Goal: Information Seeking & Learning: Learn about a topic

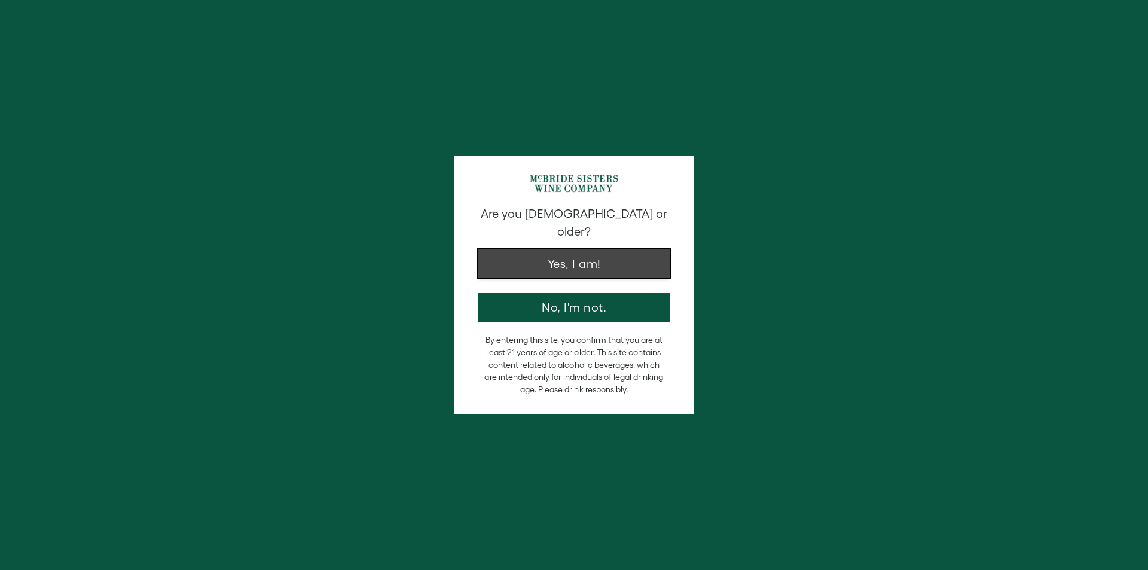
click at [563, 249] on button "Yes, I am!" at bounding box center [573, 263] width 191 height 29
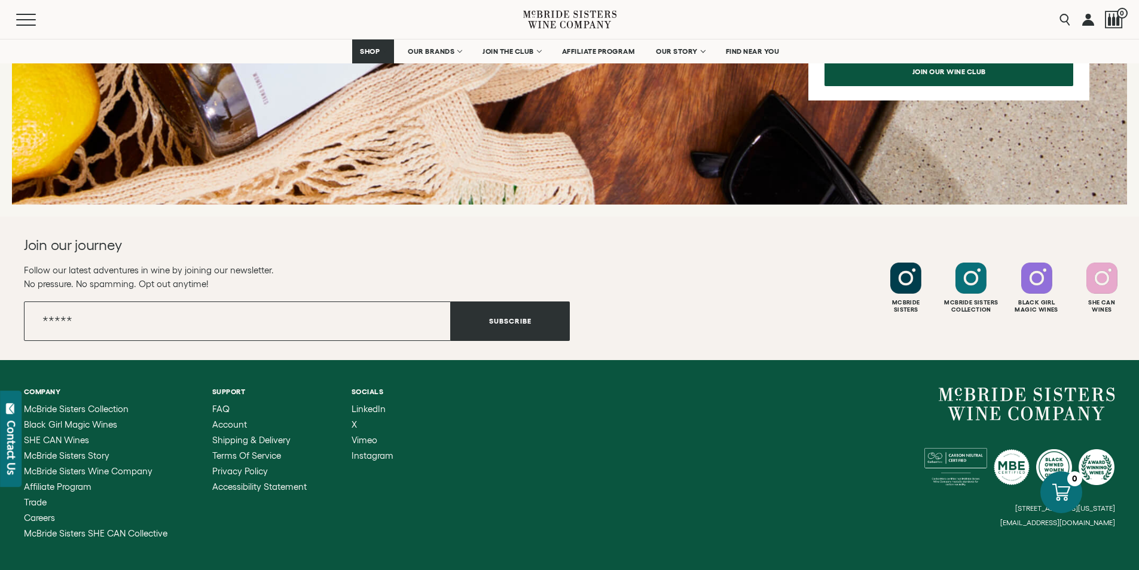
scroll to position [1763, 0]
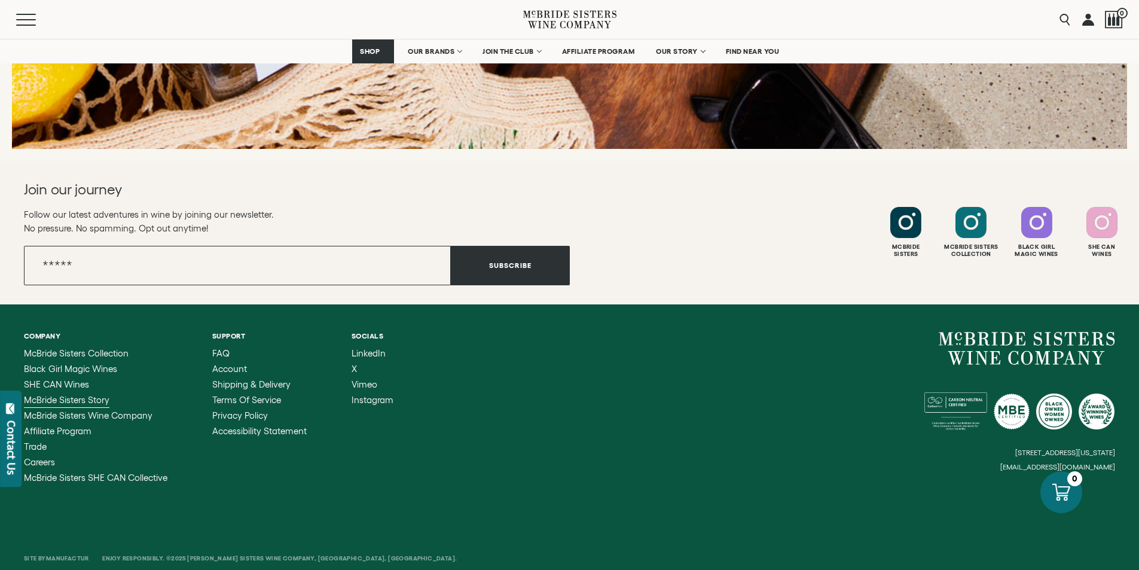
click at [74, 398] on span "McBride Sisters Story" at bounding box center [67, 400] width 86 height 10
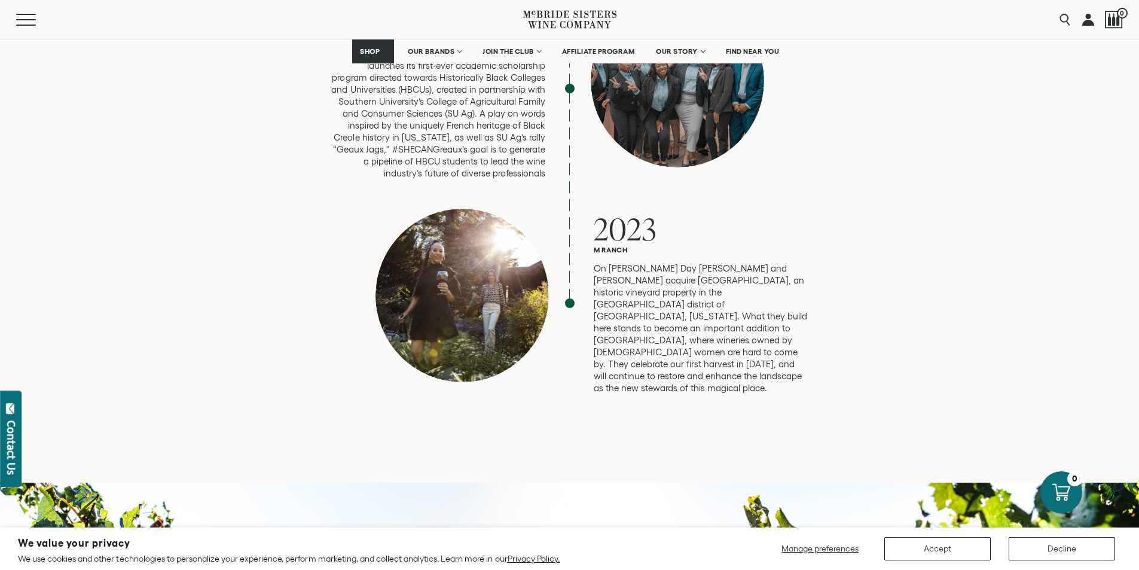
scroll to position [3208, 0]
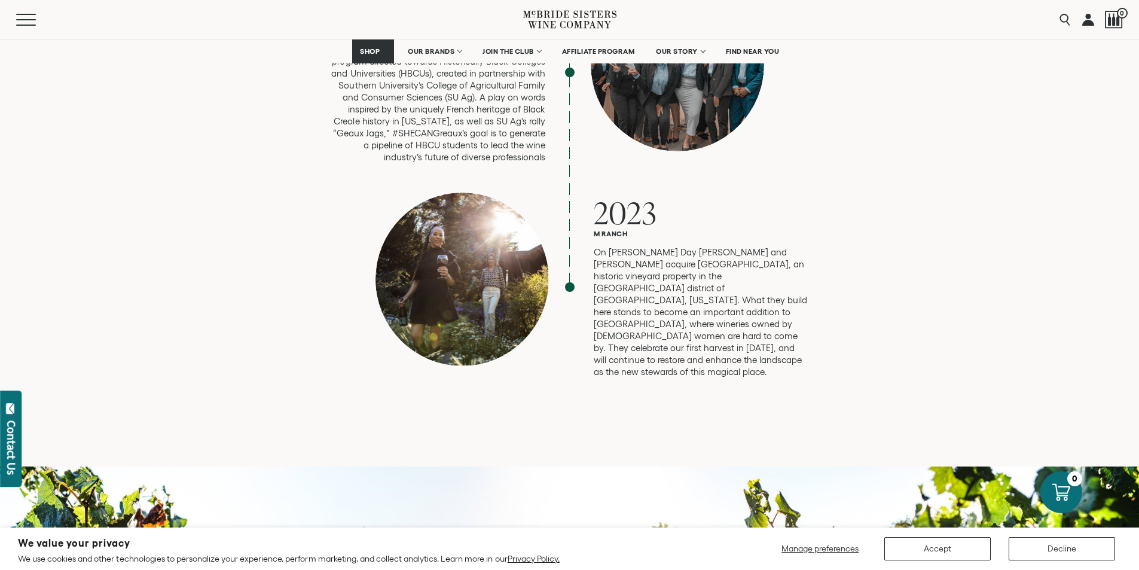
click at [693, 280] on p "On [PERSON_NAME] Day [PERSON_NAME] and [PERSON_NAME] acquire [GEOGRAPHIC_DATA],…" at bounding box center [701, 312] width 215 height 132
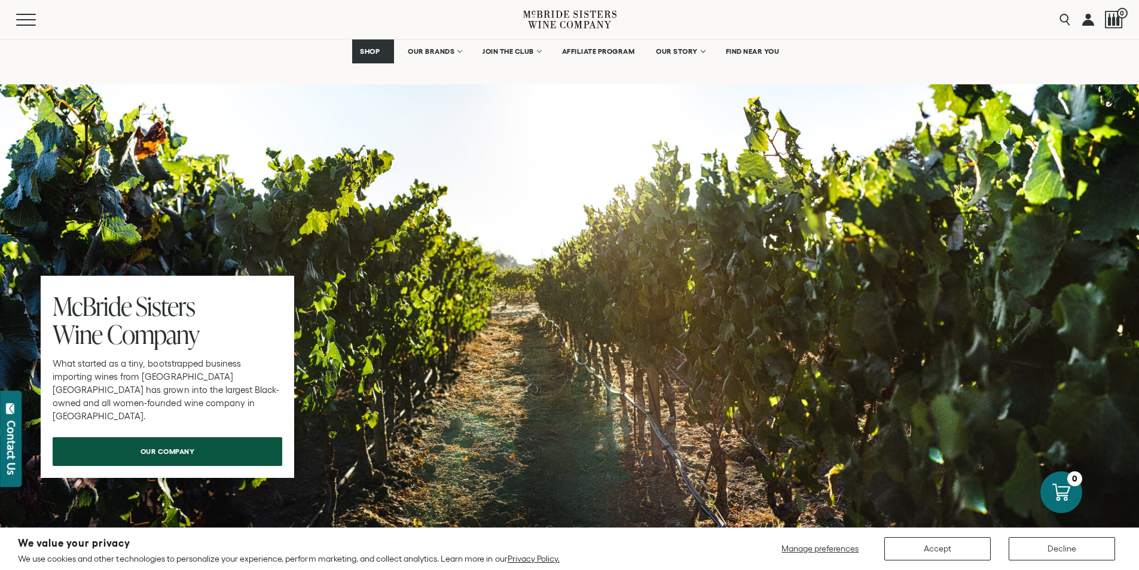
scroll to position [3573, 0]
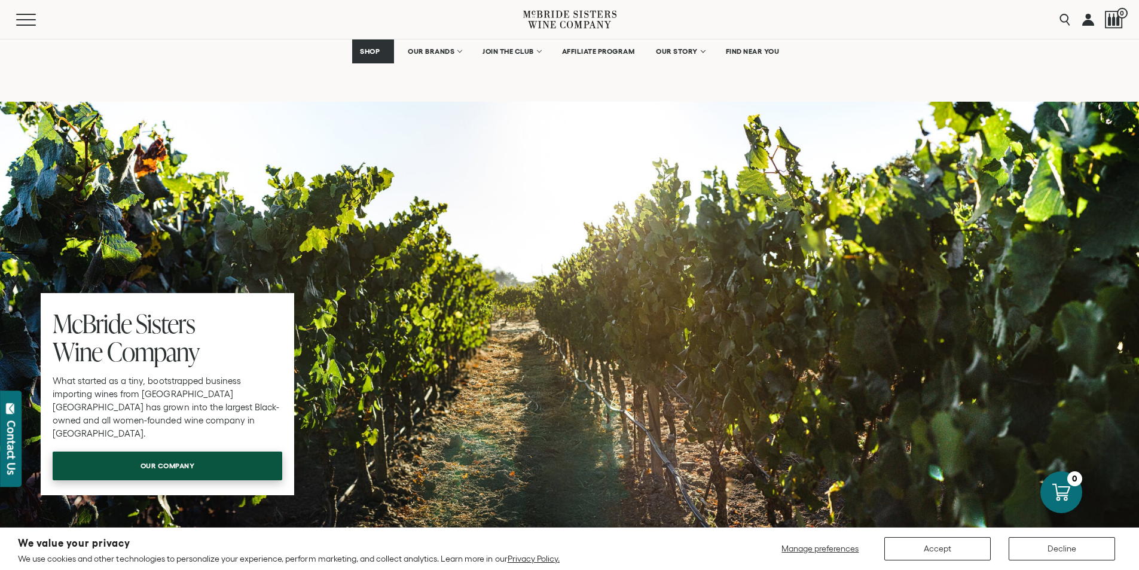
click at [169, 454] on span "our company" at bounding box center [168, 465] width 96 height 23
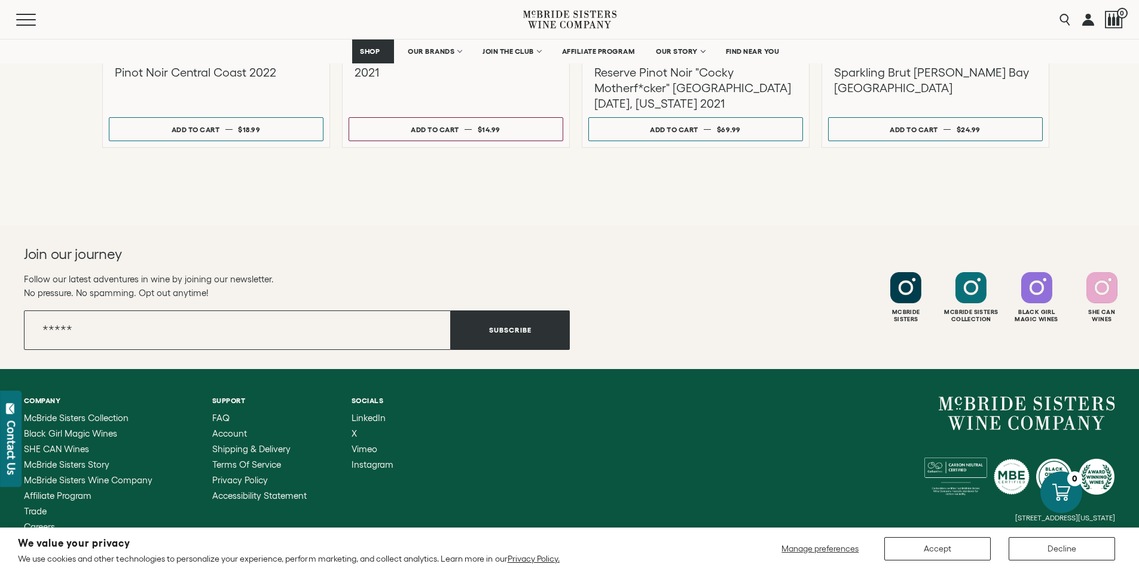
scroll to position [1998, 0]
